Goal: Task Accomplishment & Management: Manage account settings

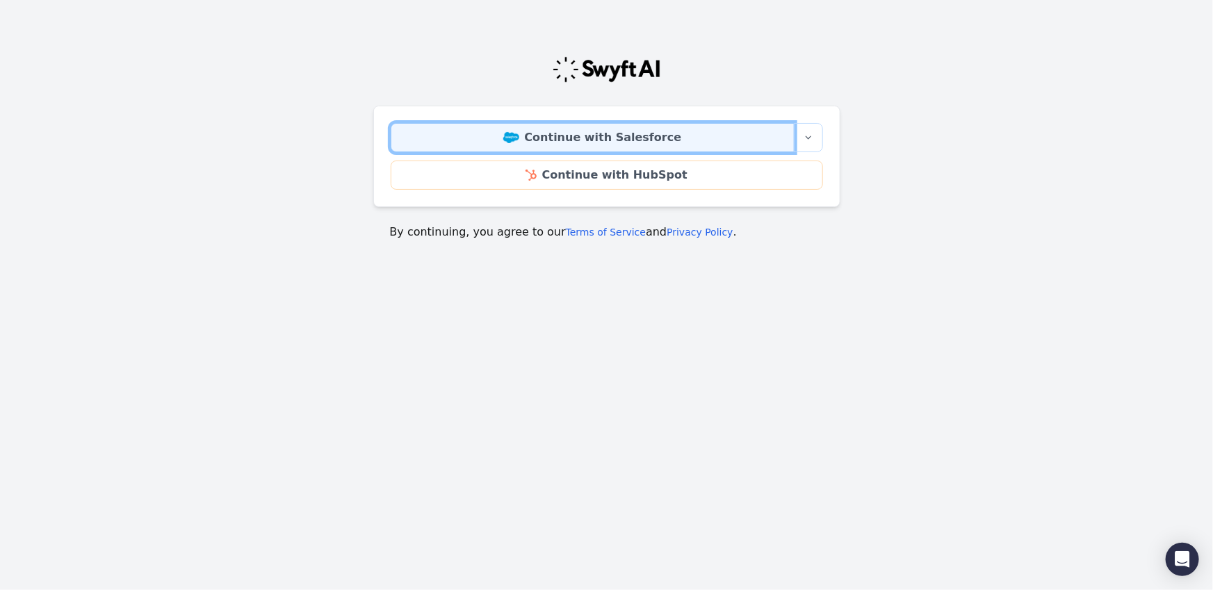
click at [575, 144] on link "Continue with Salesforce" at bounding box center [593, 137] width 404 height 29
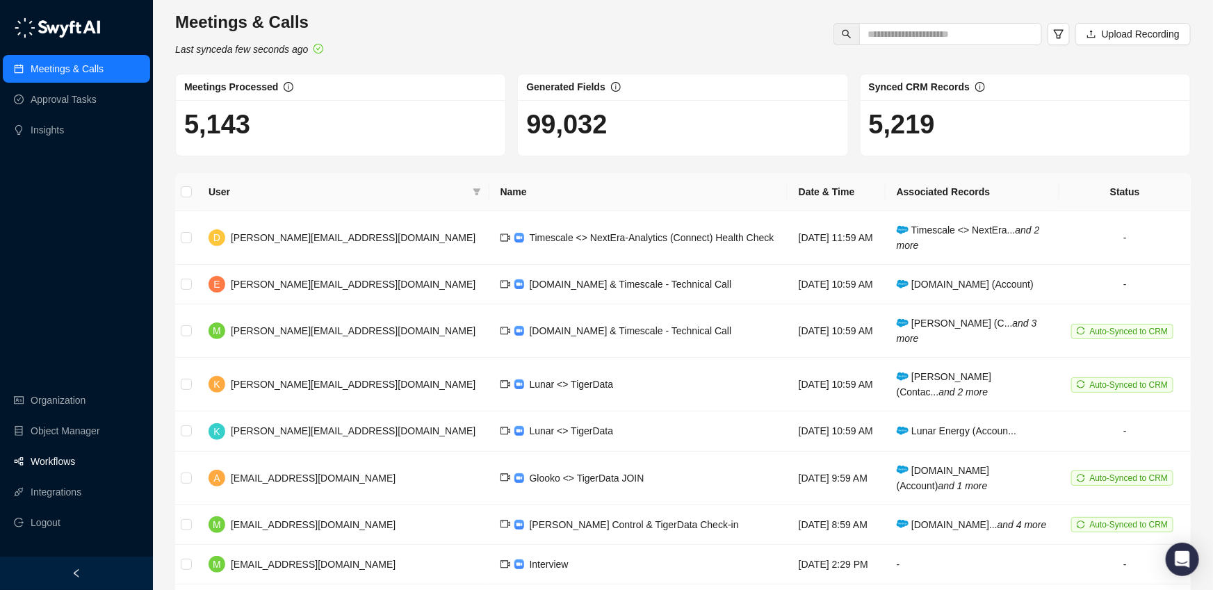
click at [45, 460] on link "Workflows" at bounding box center [53, 462] width 45 height 28
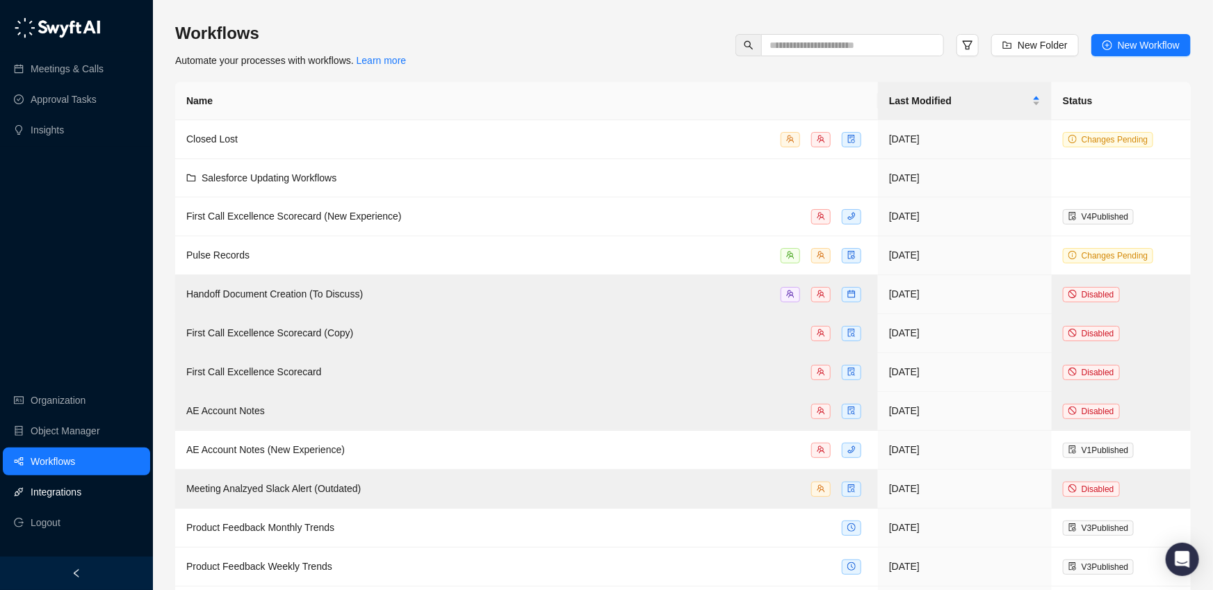
click at [65, 492] on link "Integrations" at bounding box center [56, 492] width 51 height 28
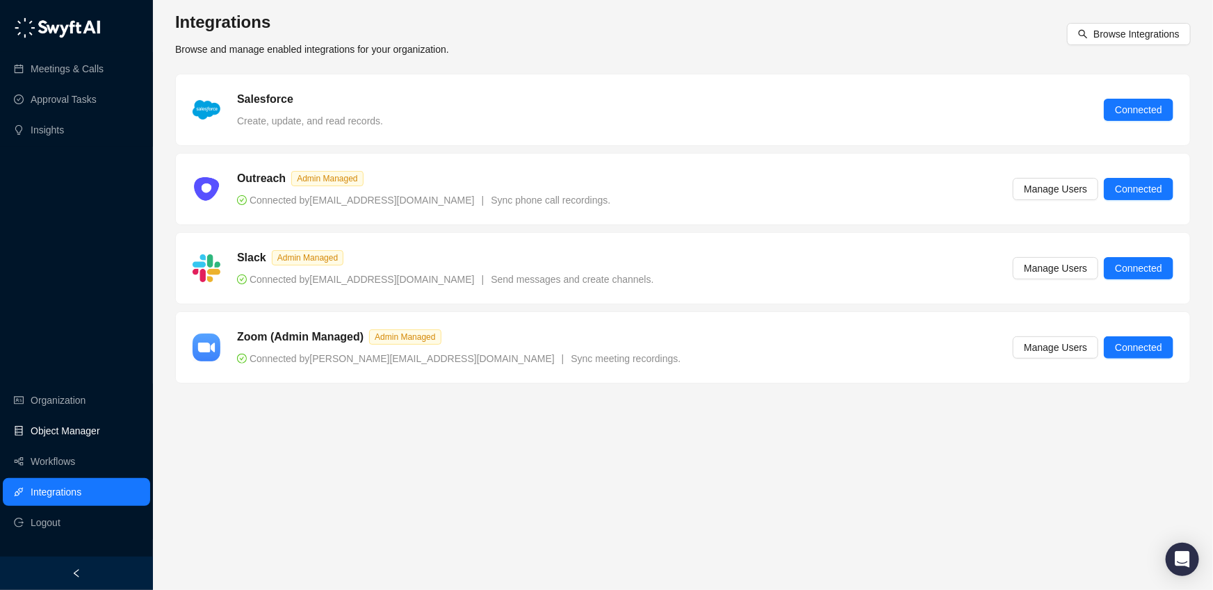
click at [79, 435] on link "Object Manager" at bounding box center [66, 431] width 70 height 28
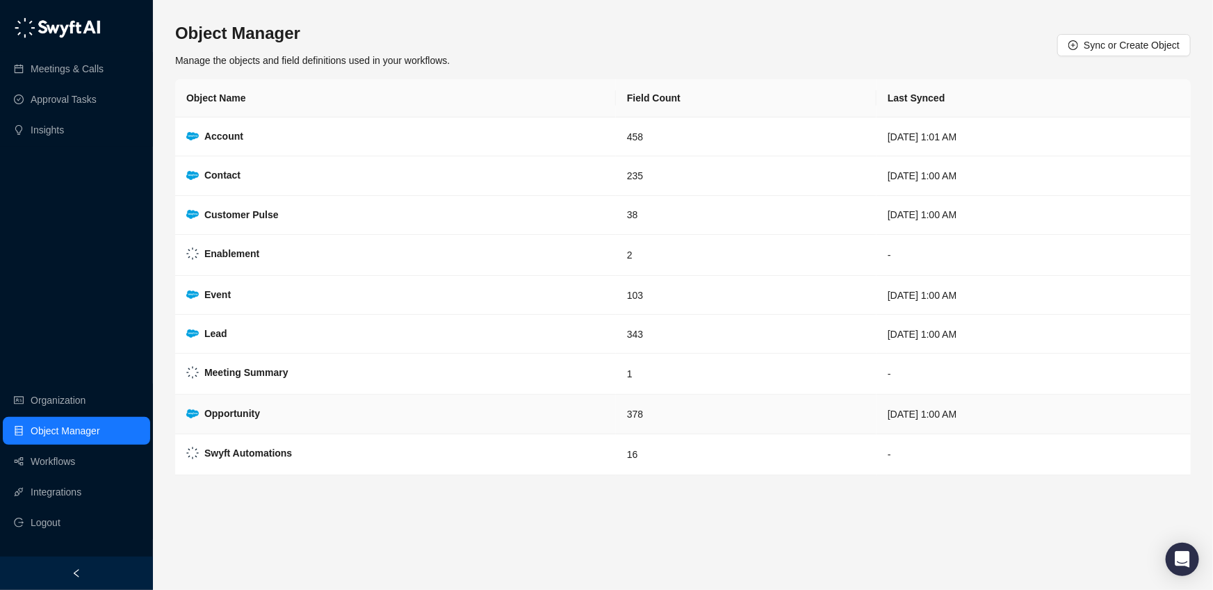
click at [221, 414] on strong "Opportunity" at bounding box center [232, 413] width 56 height 11
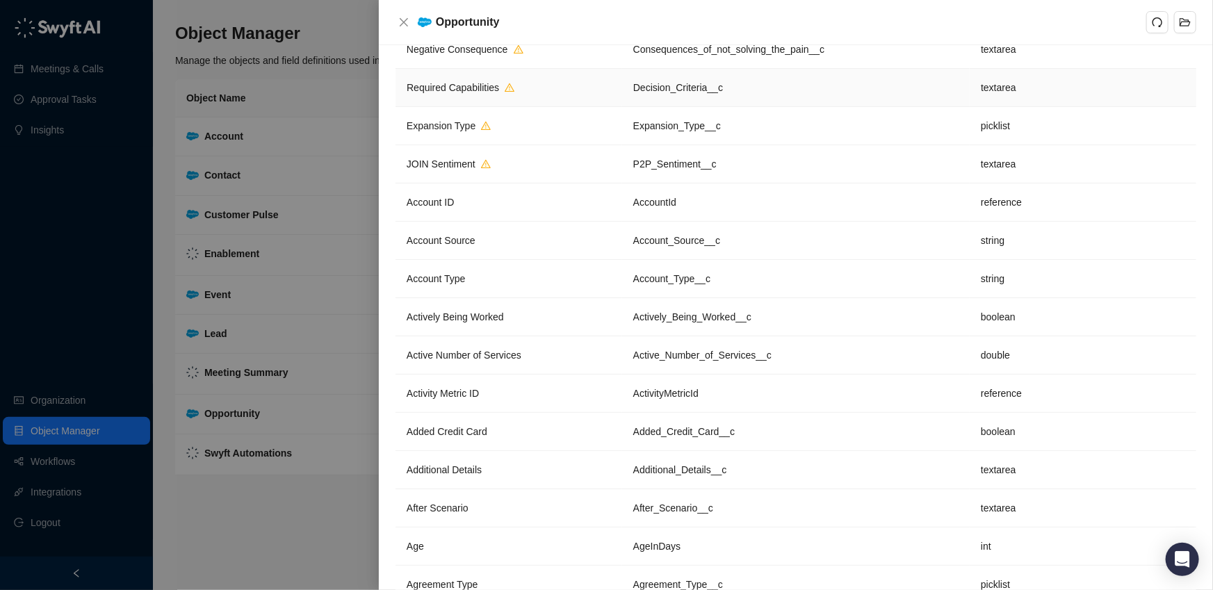
scroll to position [199, 0]
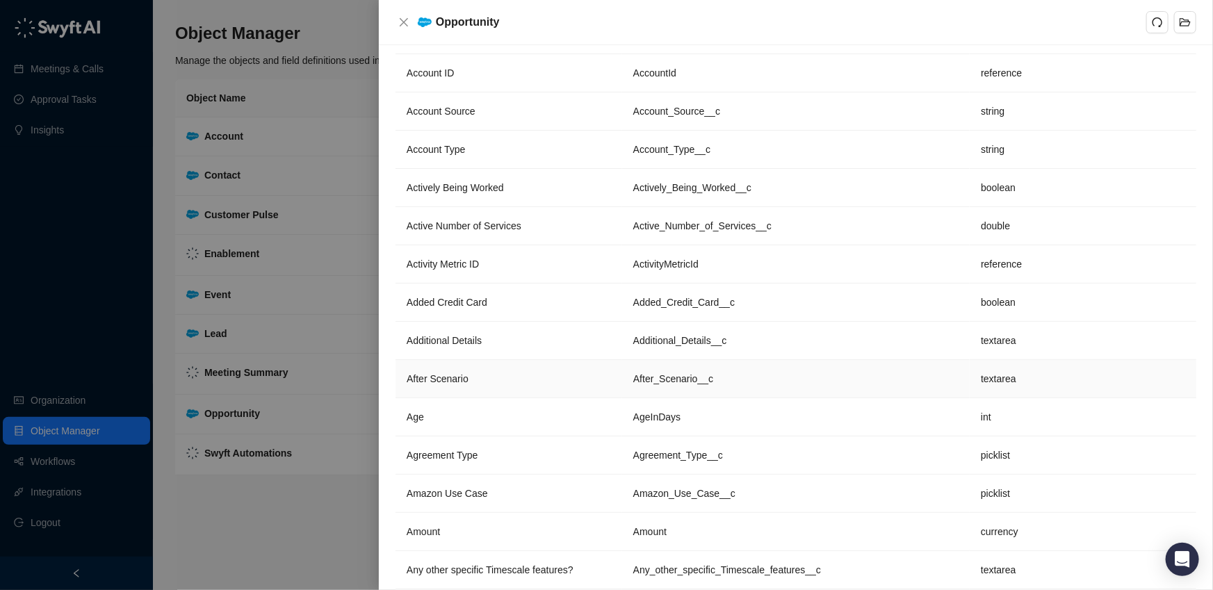
click at [476, 379] on td "After Scenario" at bounding box center [509, 379] width 227 height 38
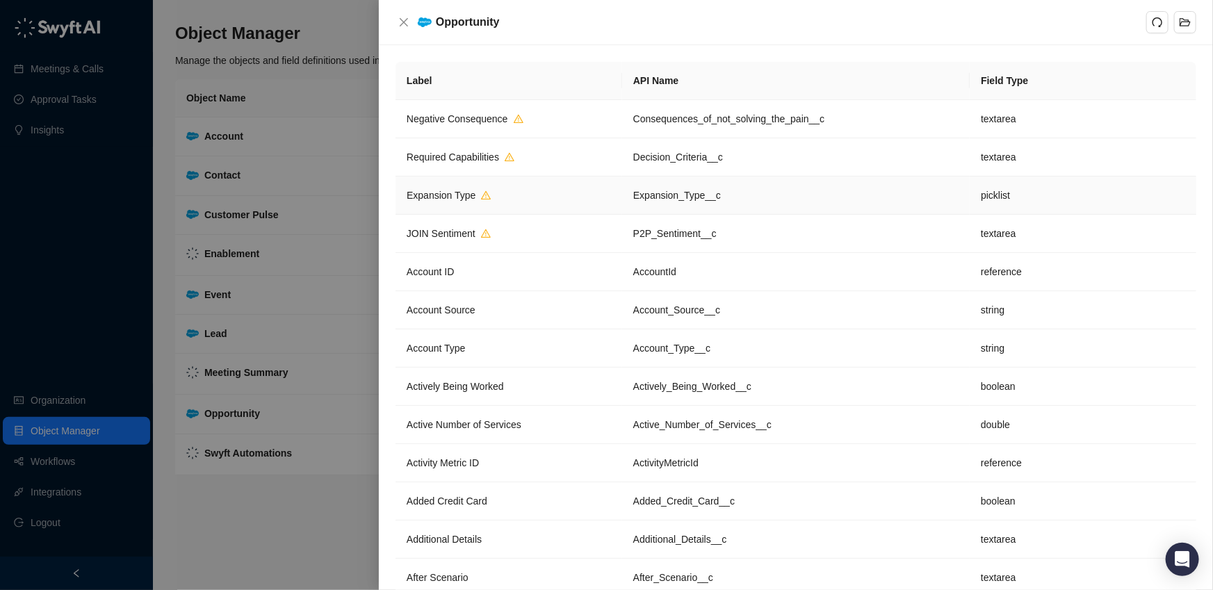
click at [548, 184] on td "Expansion Type" at bounding box center [509, 196] width 227 height 38
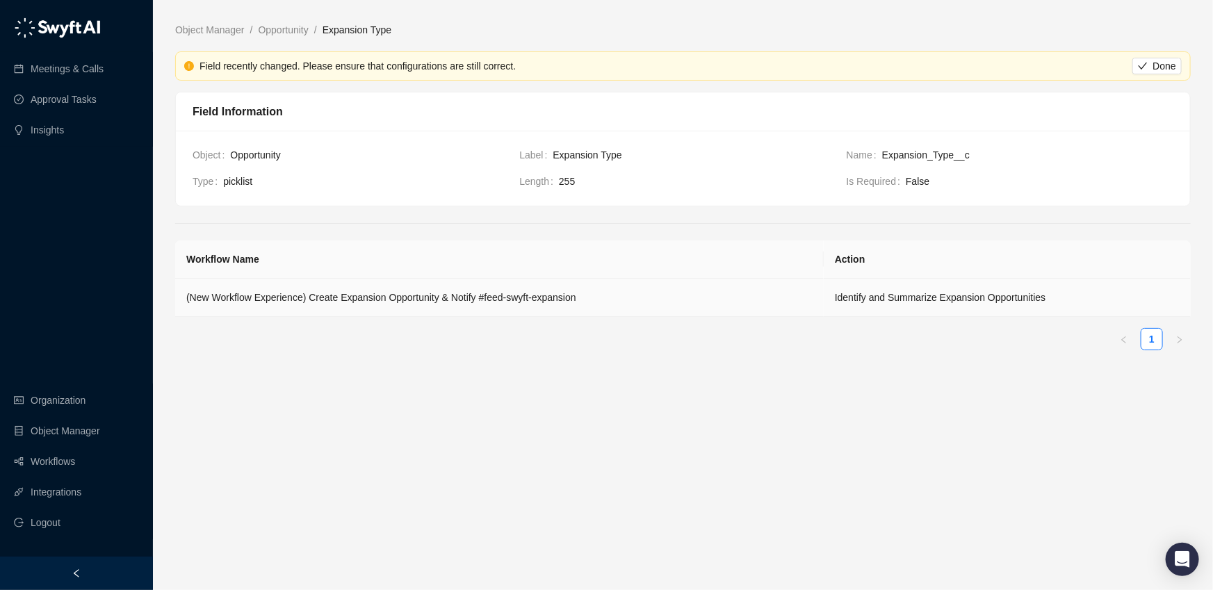
click at [590, 300] on td "(New Workflow Experience) Create Expansion Opportunity & Notify #feed-swyft-exp…" at bounding box center [499, 298] width 649 height 38
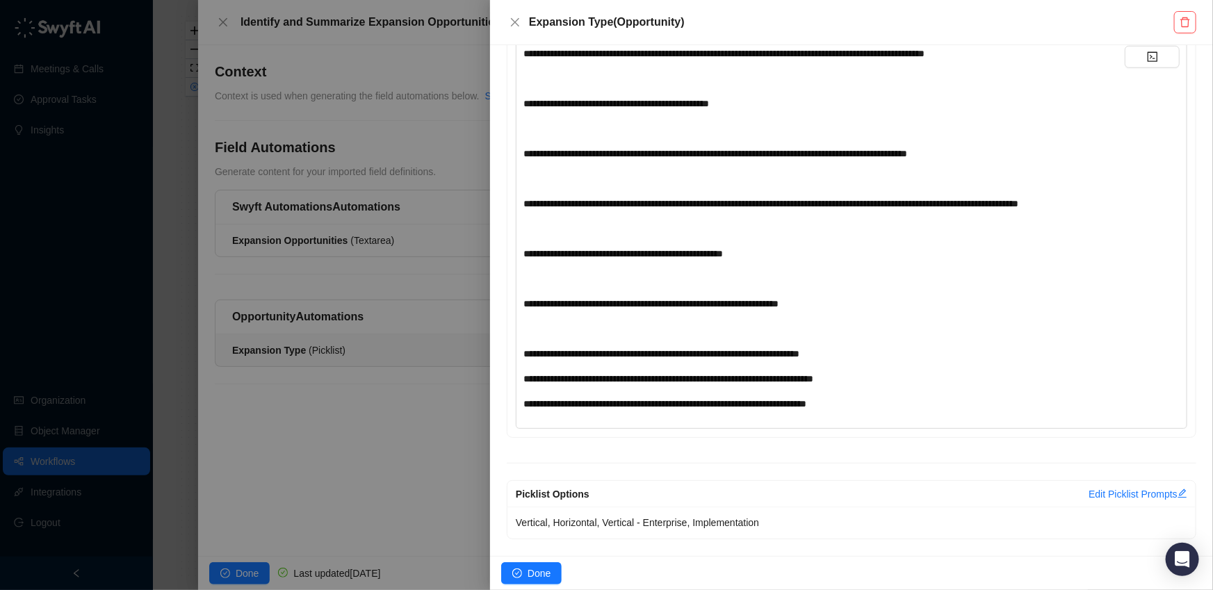
scroll to position [685, 0]
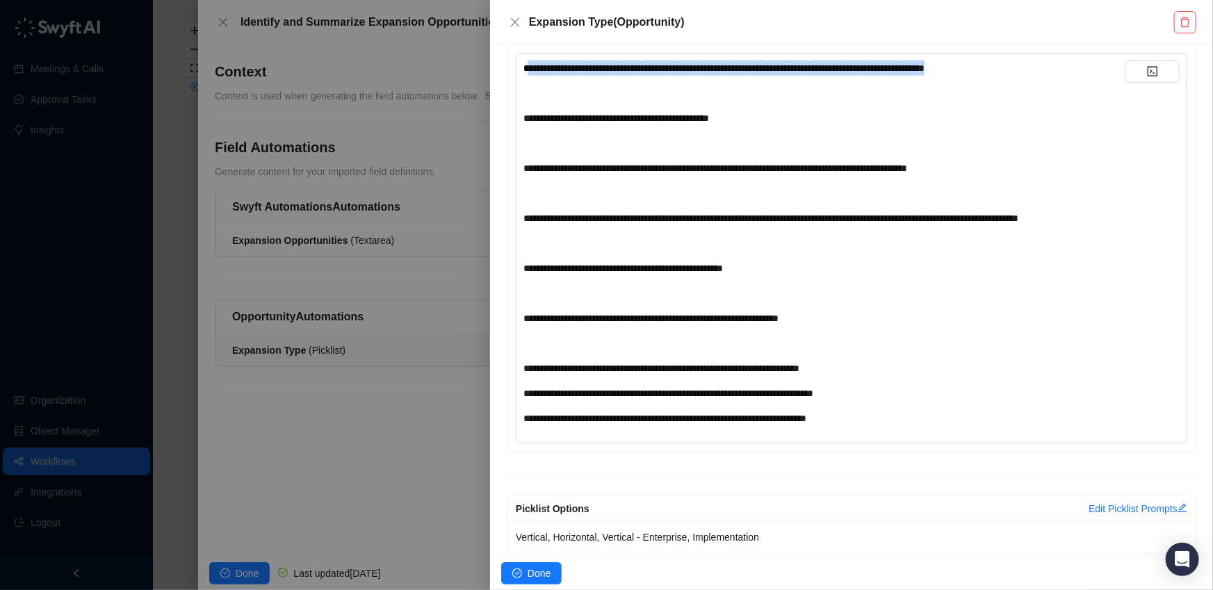
drag, startPoint x: 532, startPoint y: 80, endPoint x: 631, endPoint y: 90, distance: 100.0
click at [631, 90] on div "**********" at bounding box center [824, 243] width 601 height 366
click at [604, 126] on div "**********" at bounding box center [824, 118] width 601 height 15
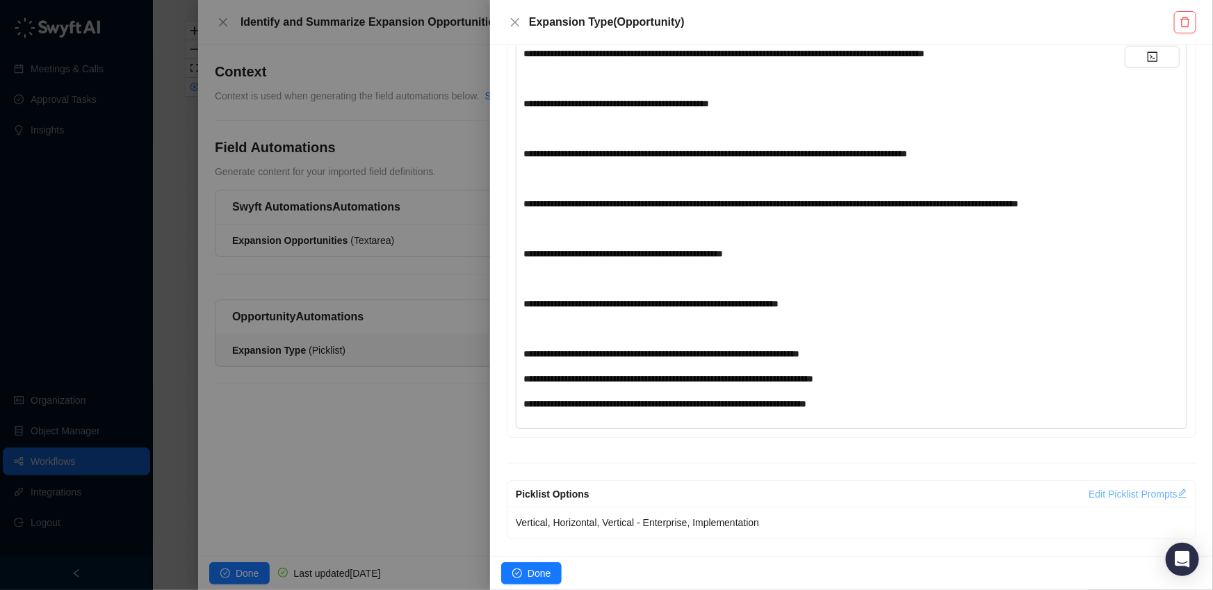
click at [1146, 499] on link "Edit Picklist Prompts" at bounding box center [1138, 494] width 99 height 11
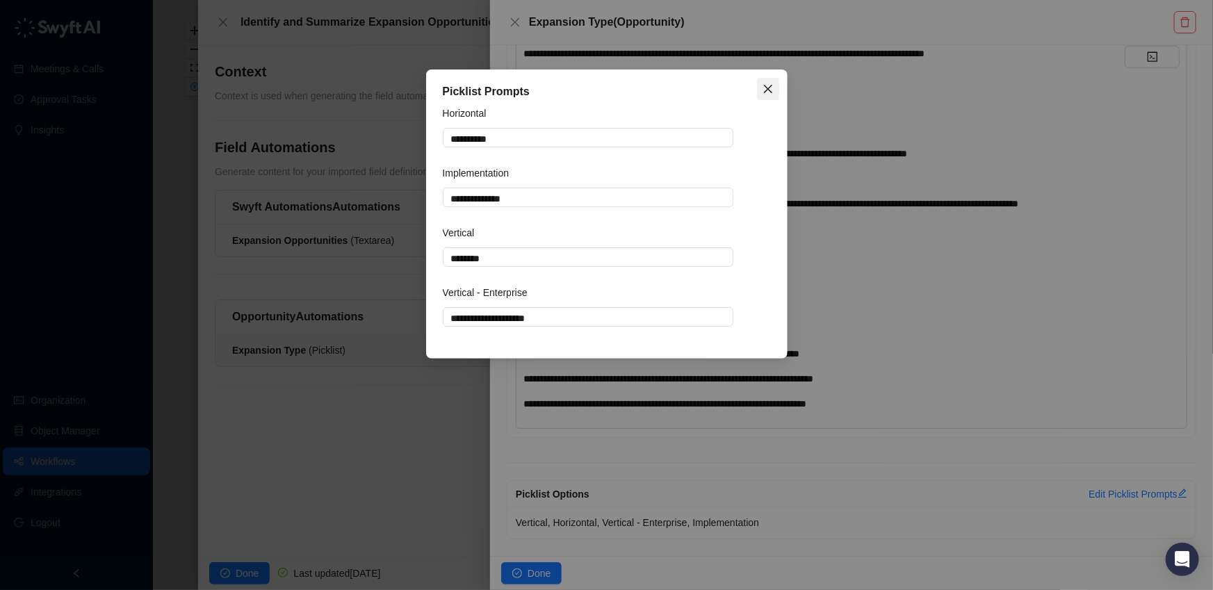
click at [767, 86] on icon "close" at bounding box center [768, 88] width 11 height 11
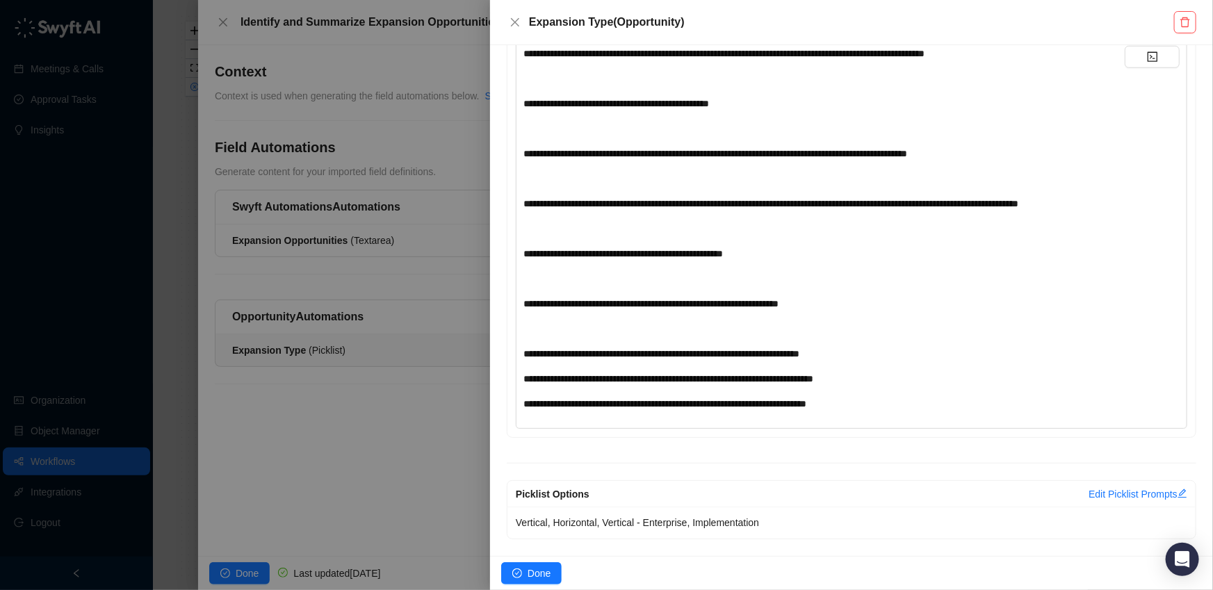
type textarea "**********"
click at [521, 26] on icon "close" at bounding box center [515, 22] width 11 height 11
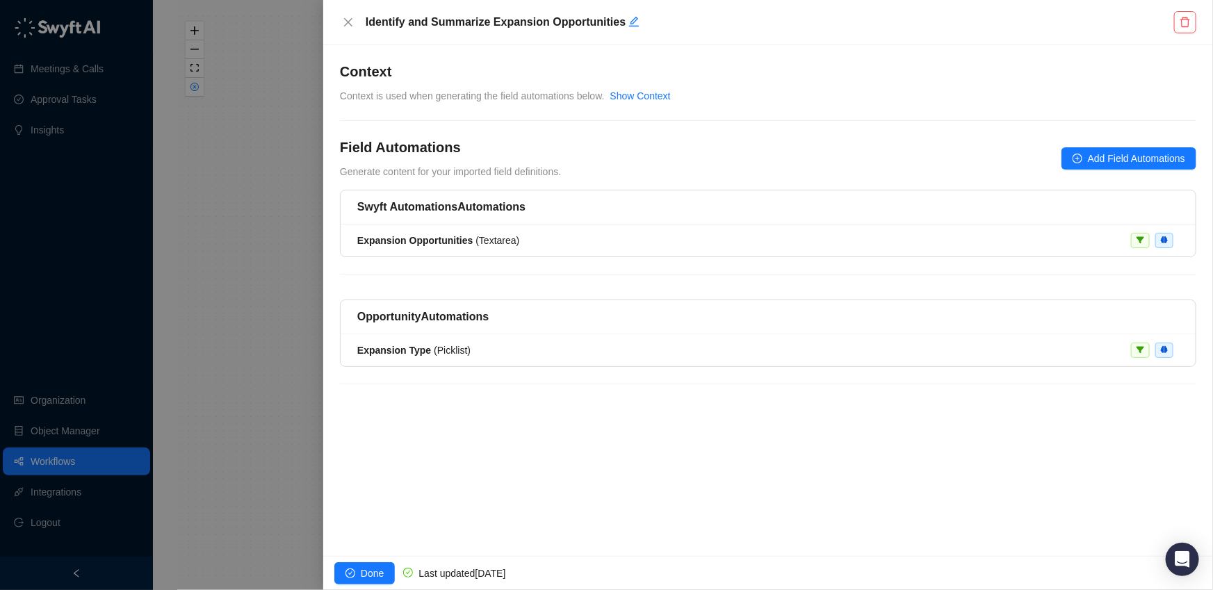
click at [357, 22] on div "Identify and Summarize Expansion Opportunities" at bounding box center [768, 22] width 857 height 22
click at [355, 22] on button "Close" at bounding box center [348, 22] width 17 height 17
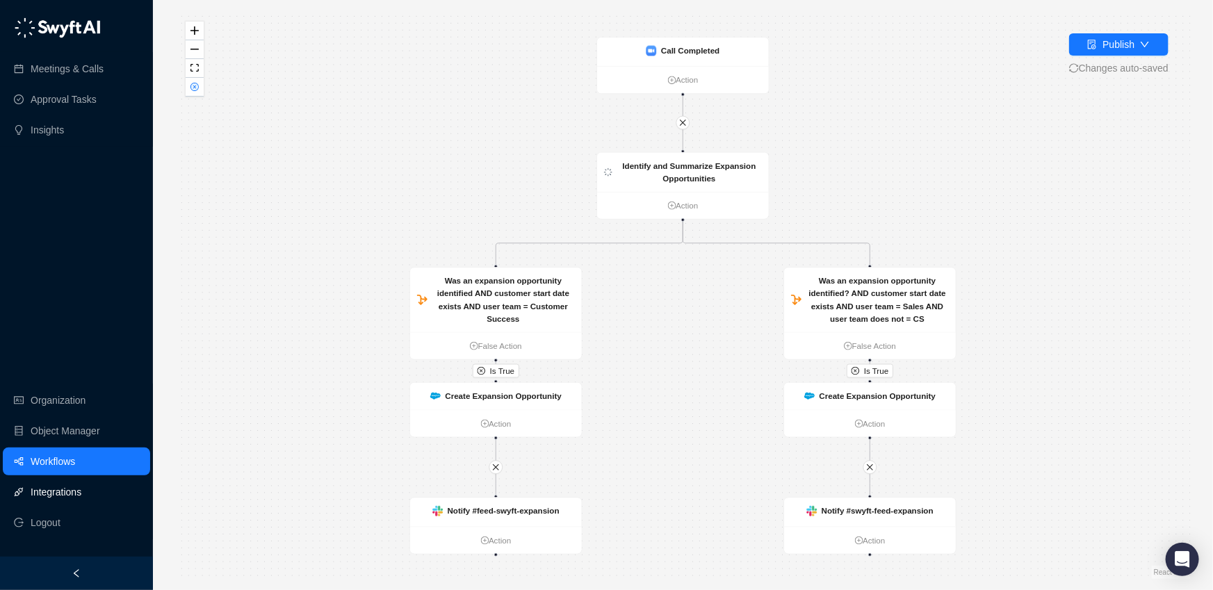
click at [81, 480] on link "Integrations" at bounding box center [56, 492] width 51 height 28
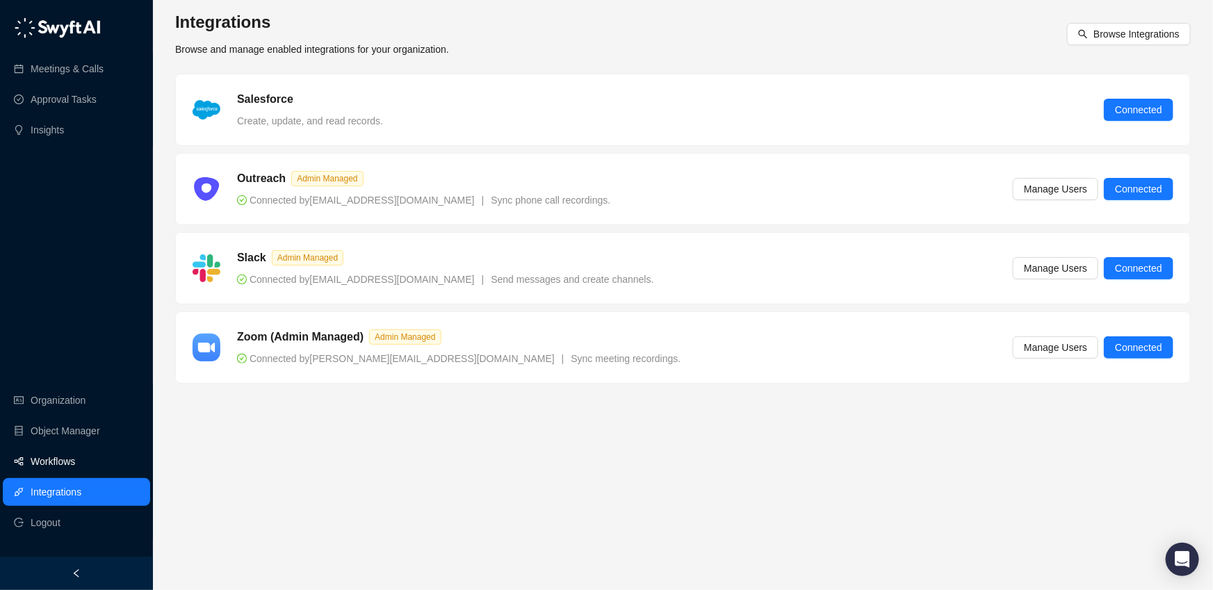
click at [75, 465] on link "Workflows" at bounding box center [53, 462] width 45 height 28
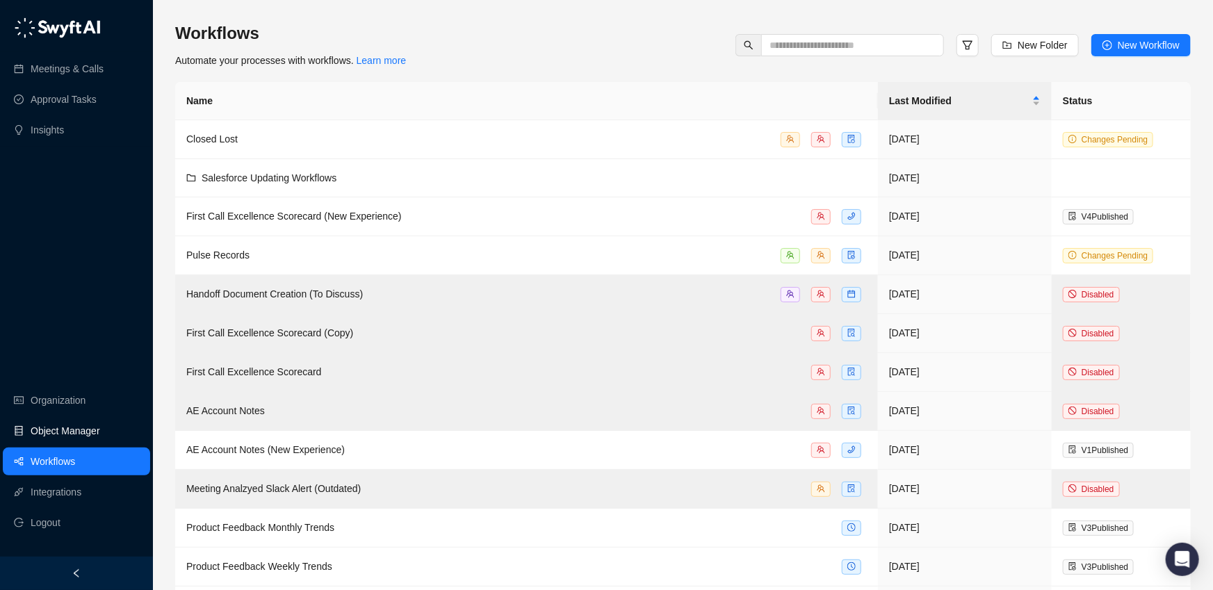
click at [88, 424] on link "Object Manager" at bounding box center [66, 431] width 70 height 28
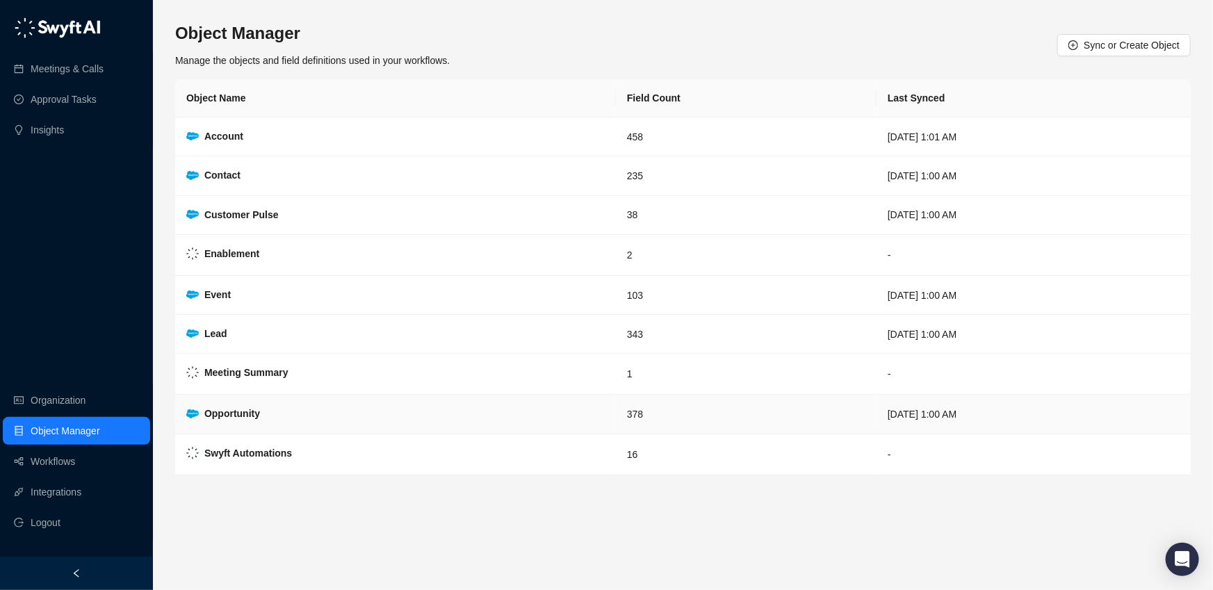
click at [229, 423] on td "Opportunity" at bounding box center [395, 414] width 441 height 39
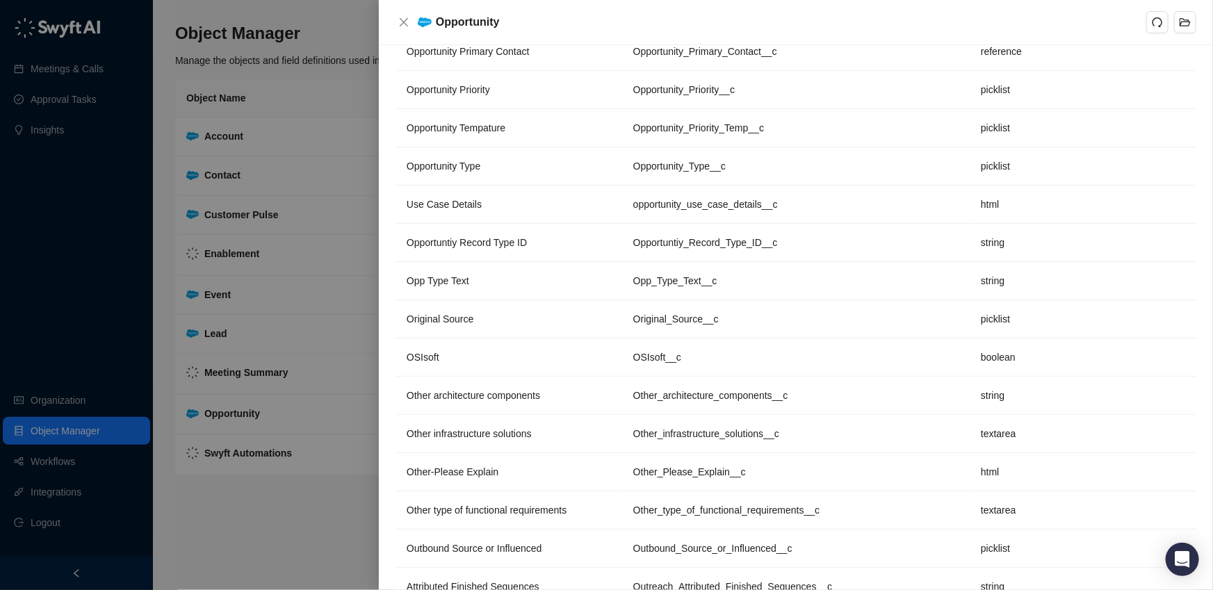
scroll to position [7725, 0]
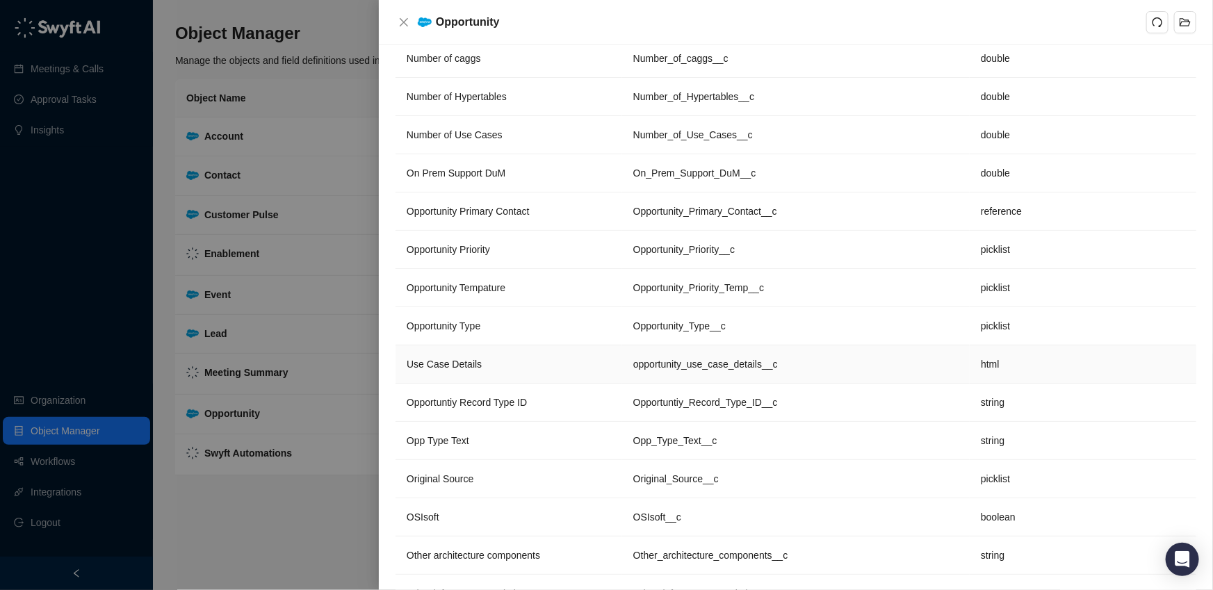
click at [448, 359] on span "Use Case Details" at bounding box center [444, 364] width 75 height 11
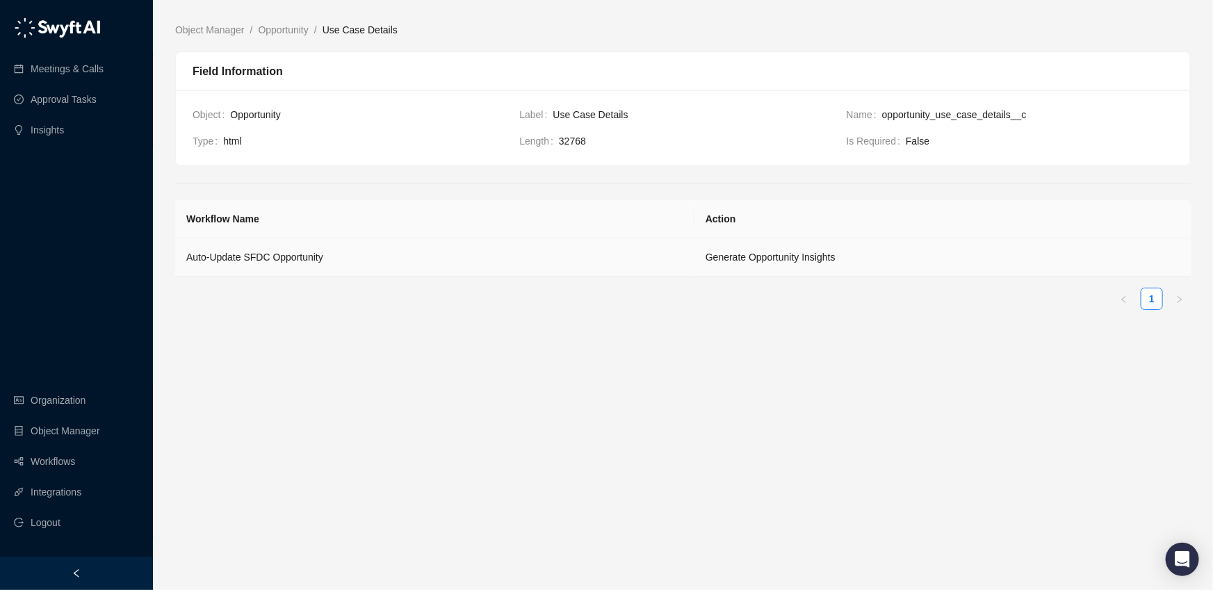
click at [494, 262] on td "Auto-Update SFDC Opportunity" at bounding box center [434, 258] width 519 height 38
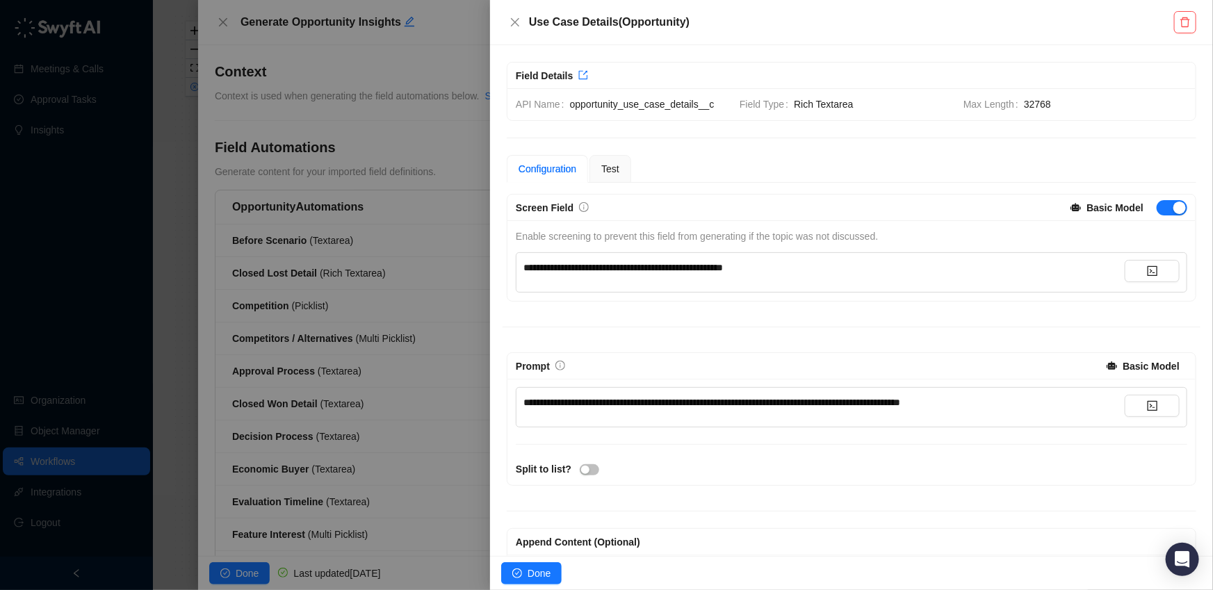
scroll to position [53, 0]
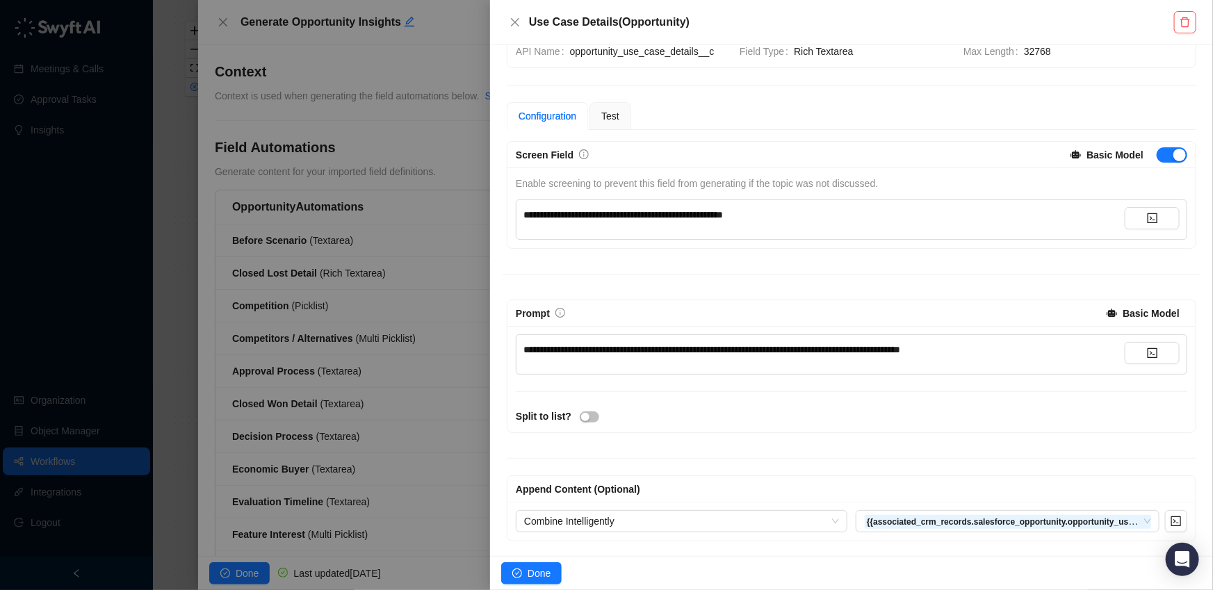
drag, startPoint x: 618, startPoint y: 362, endPoint x: 745, endPoint y: 355, distance: 127.4
click at [745, 355] on div "**********" at bounding box center [824, 354] width 601 height 25
drag, startPoint x: 795, startPoint y: 343, endPoint x: 830, endPoint y: 344, distance: 34.1
click at [830, 345] on span "**********" at bounding box center [712, 350] width 377 height 10
